Goal: Transaction & Acquisition: Purchase product/service

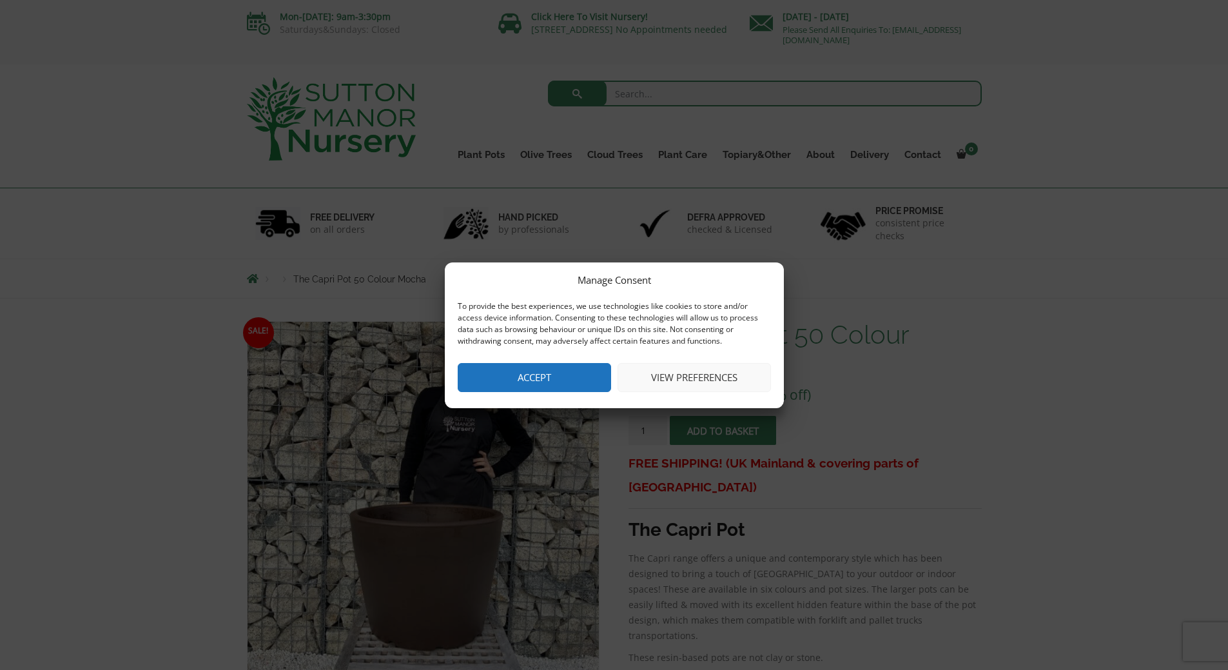
click at [556, 367] on button "Accept" at bounding box center [534, 377] width 153 height 29
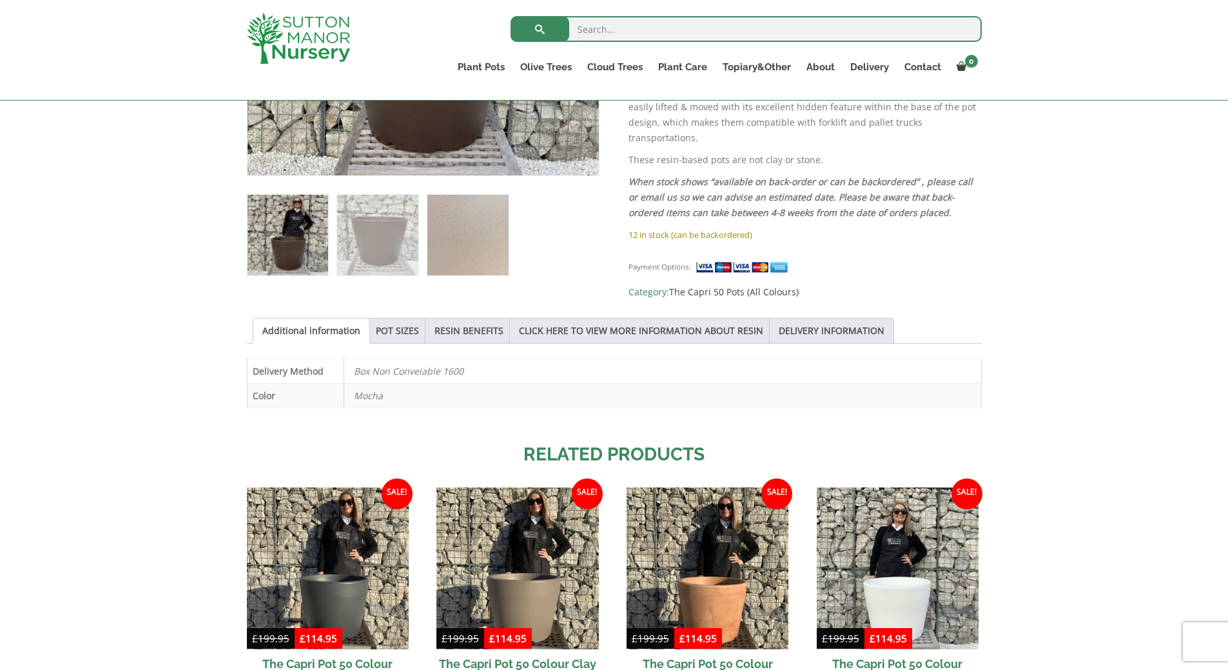
scroll to position [451, 0]
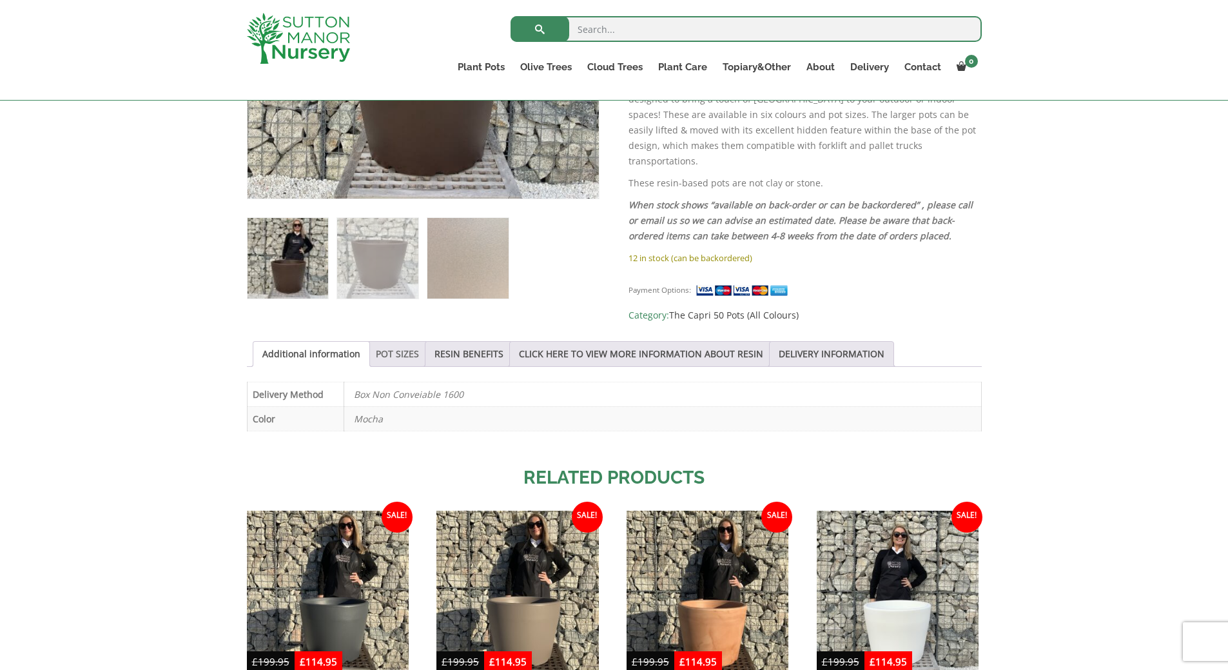
click at [380, 347] on link "POT SIZES" at bounding box center [397, 354] width 43 height 24
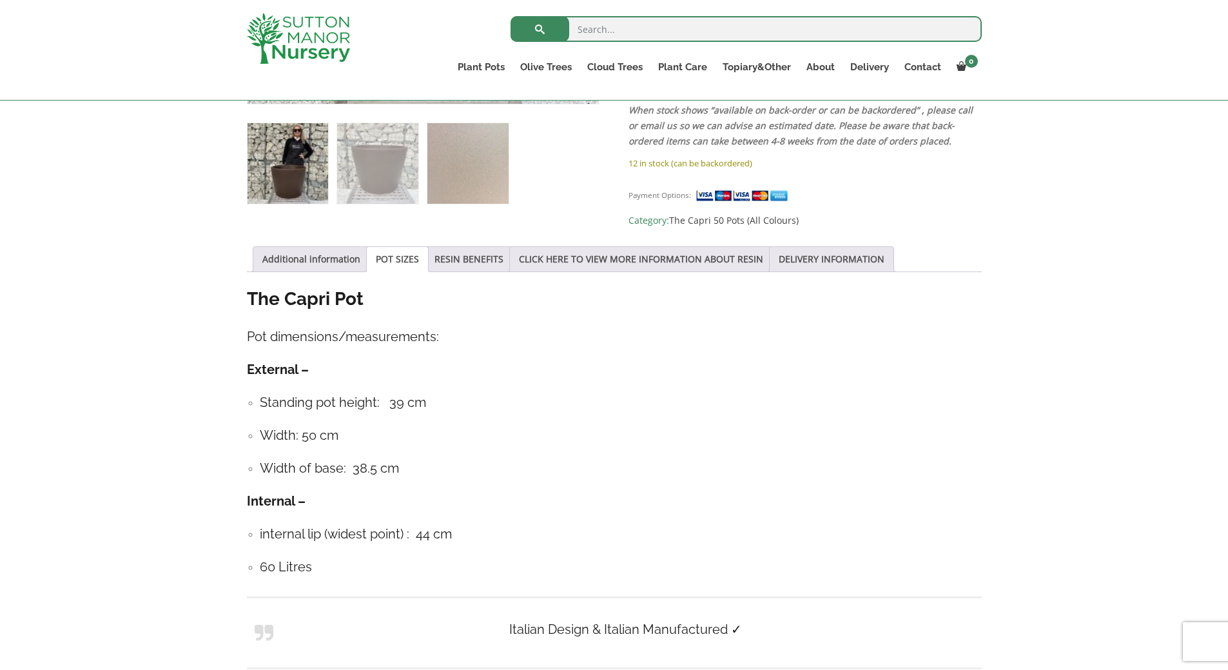
scroll to position [580, 0]
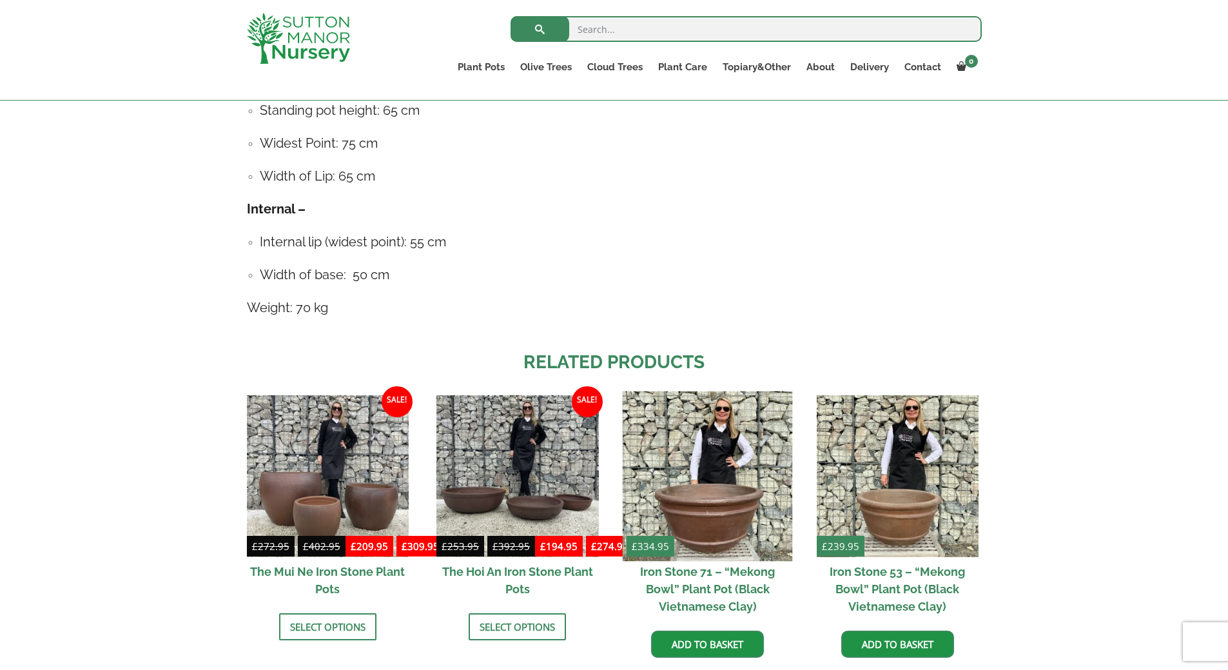
scroll to position [838, 0]
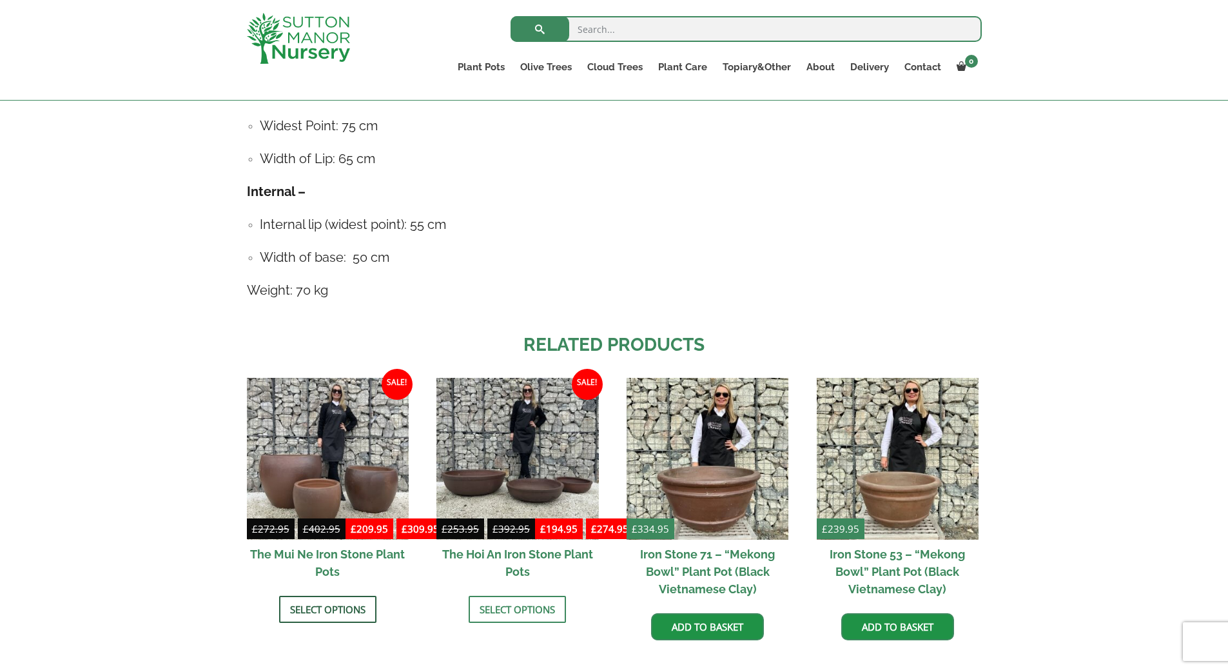
click at [325, 600] on link "Select options" at bounding box center [327, 608] width 97 height 27
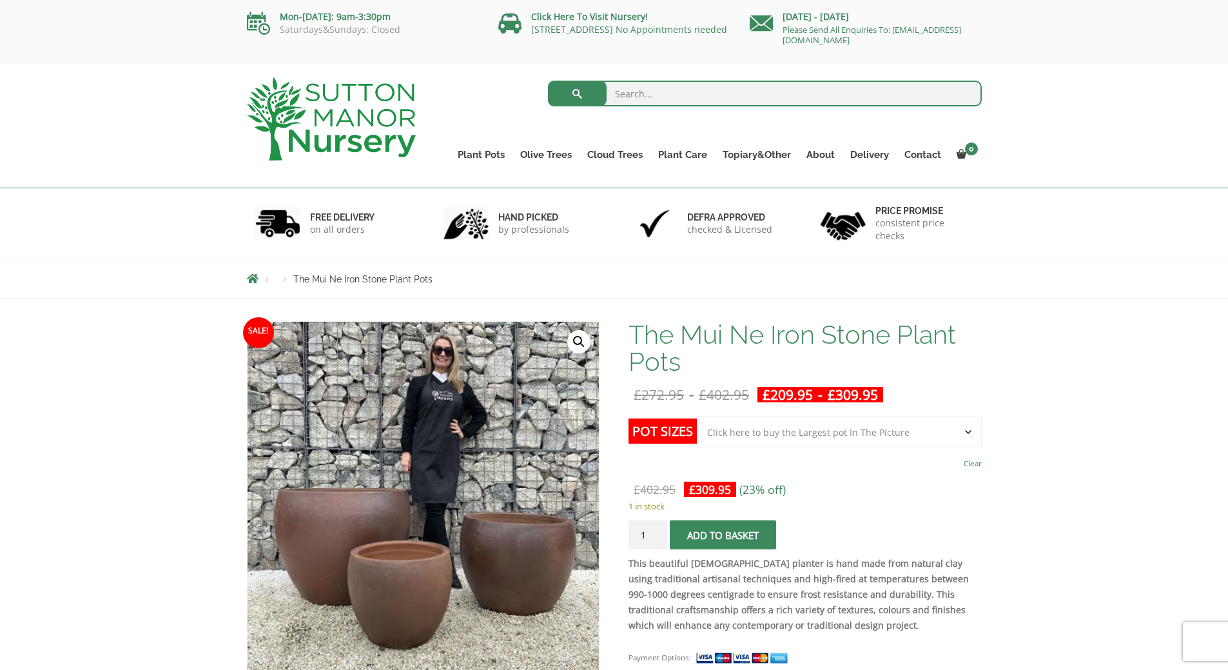
click at [967, 430] on select "Choose an option Click here to buy the 3rd to Largest Pot In The Picture Click …" at bounding box center [839, 432] width 284 height 32
click at [697, 416] on select "Choose an option Click here to buy the 3rd to Largest Pot In The Picture Click …" at bounding box center [839, 432] width 284 height 32
select select "Click here to buy the 2nd to Largest Pot In The Picture"
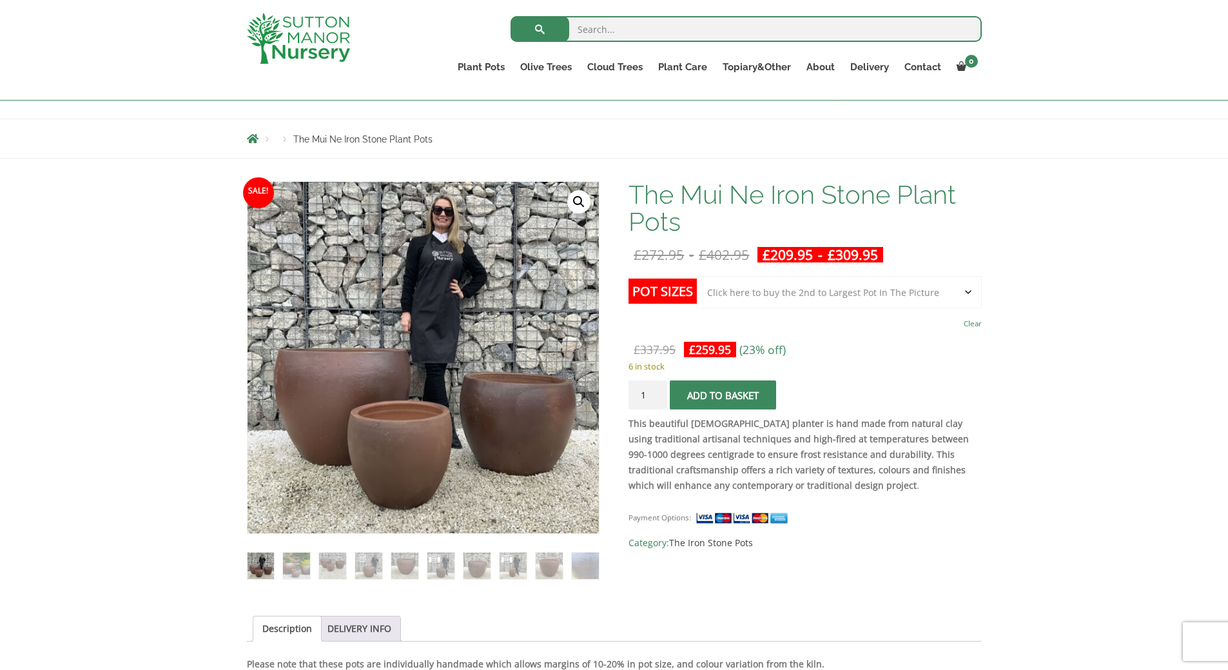
scroll to position [64, 0]
